Goal: Find specific page/section: Find specific page/section

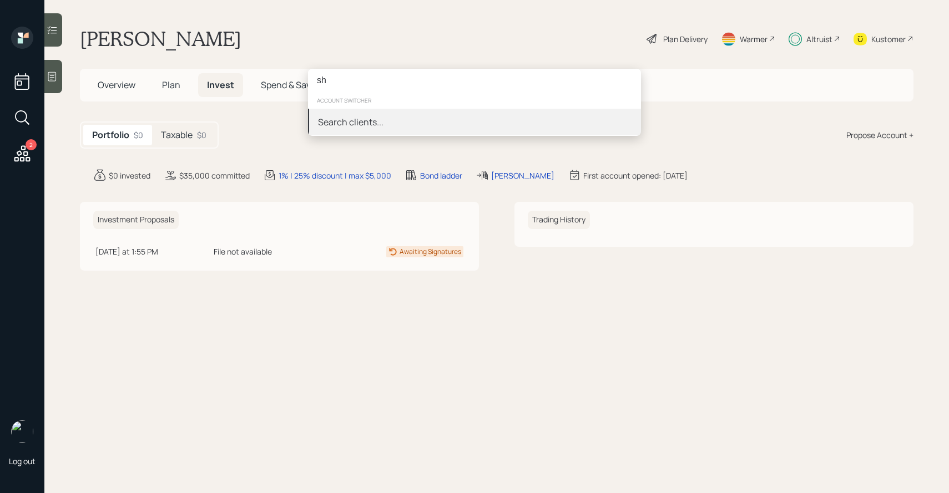
type input "s"
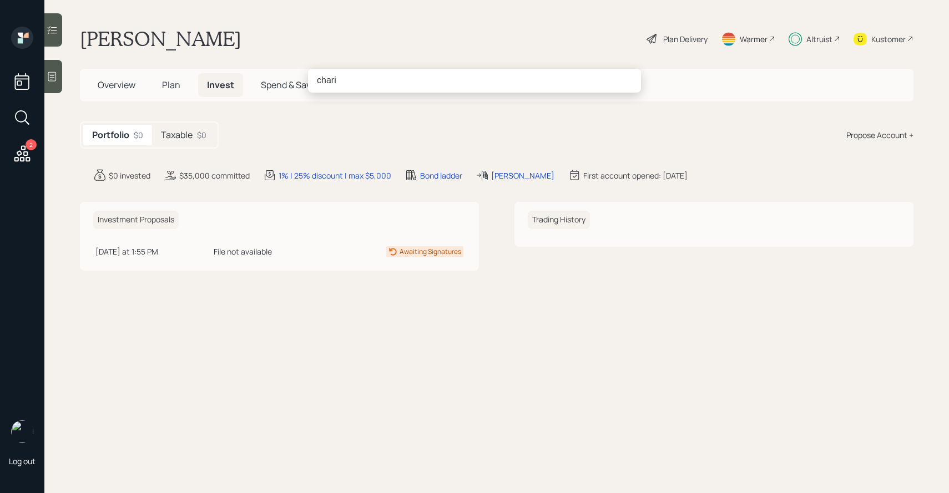
type input "chari"
click at [874, 35] on div "chari" at bounding box center [474, 246] width 949 height 493
click at [876, 39] on div "Kustomer" at bounding box center [888, 39] width 34 height 12
